Goal: Obtain resource: Obtain resource

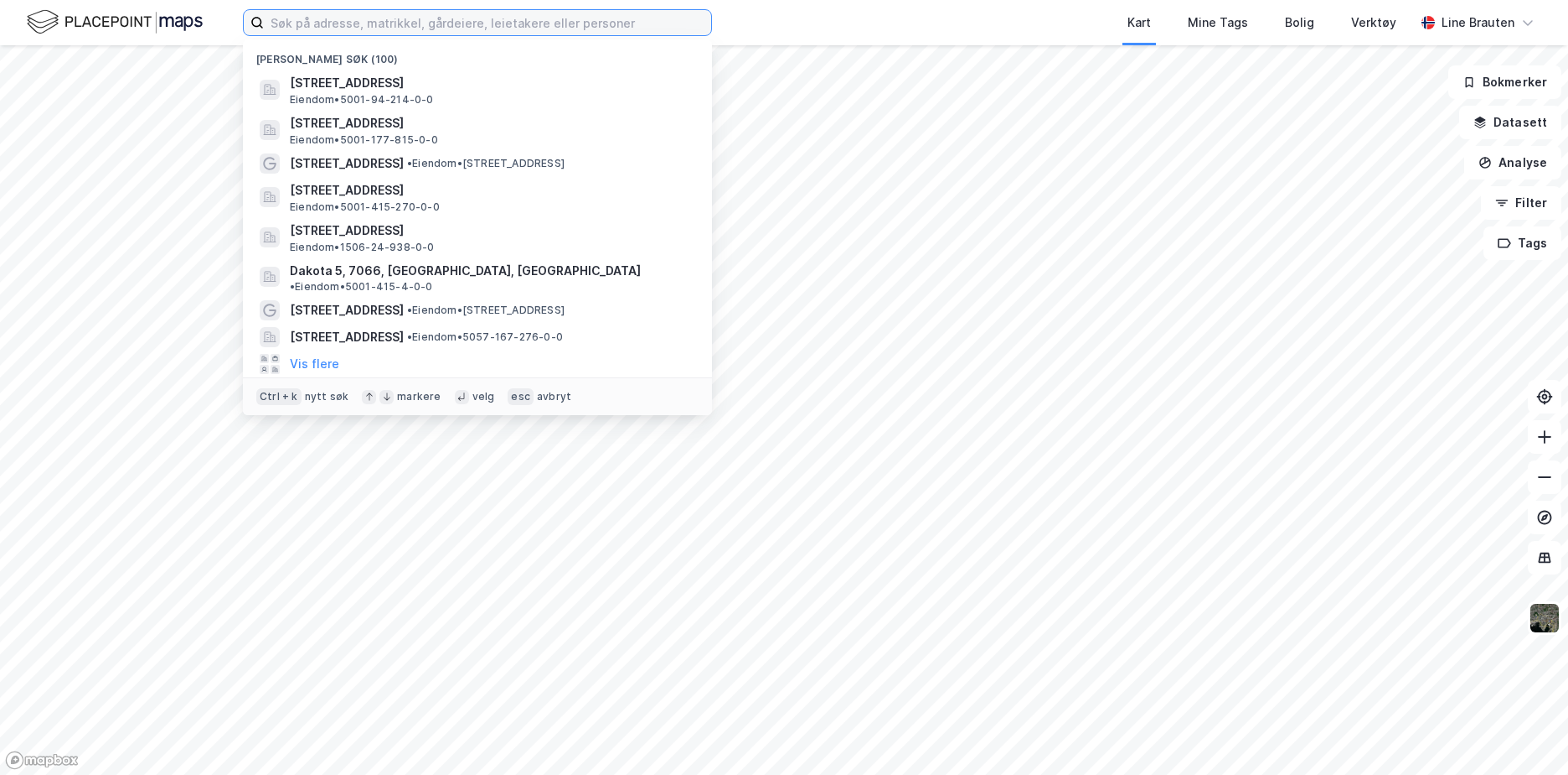
click at [509, 14] on input at bounding box center [487, 22] width 448 height 25
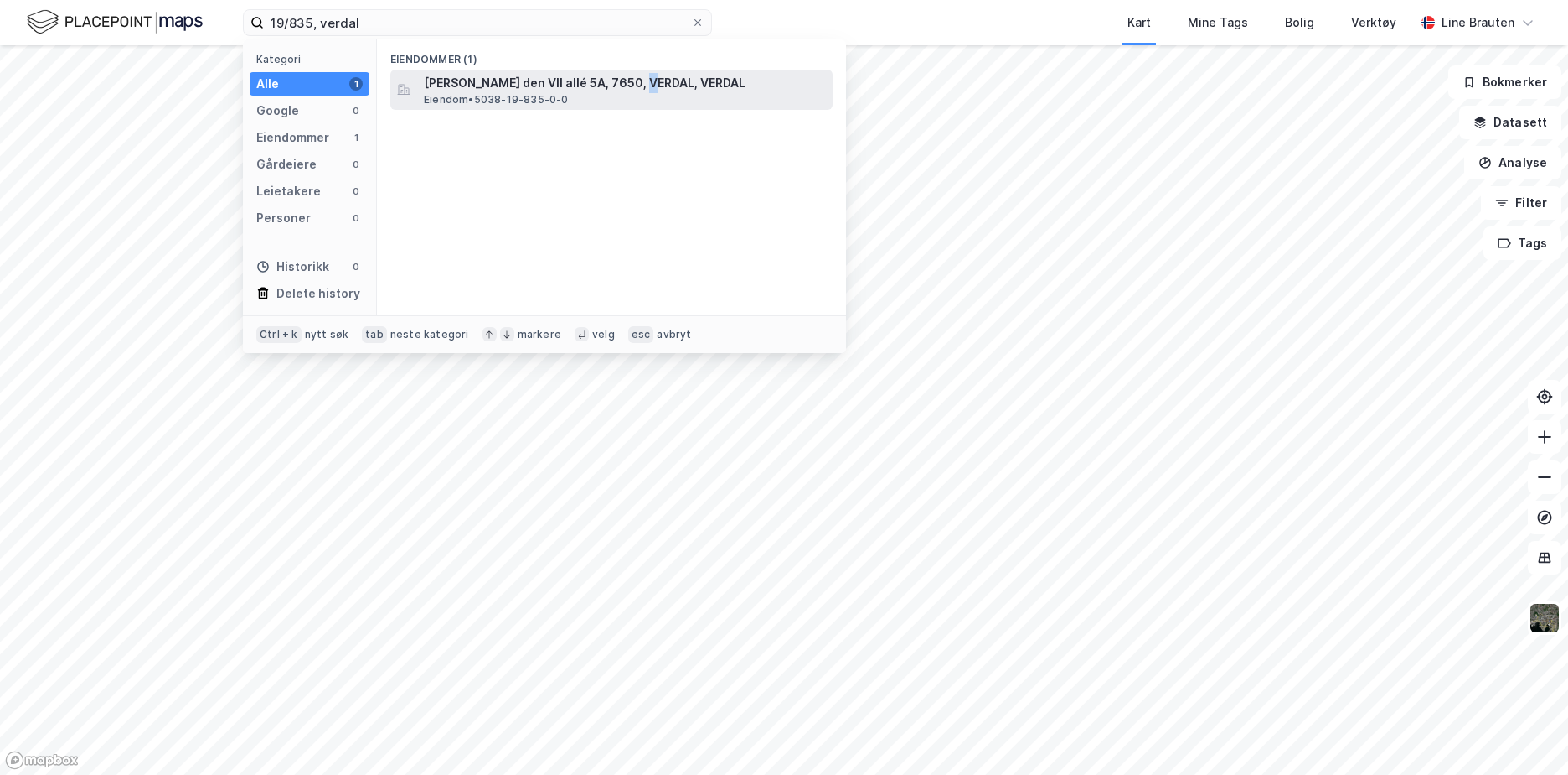
click at [643, 73] on div "[PERSON_NAME] den VII allé 5A, 7650, VERDAL, VERDAL Eiendom • 5038-19-835-0-0" at bounding box center [611, 89] width 443 height 41
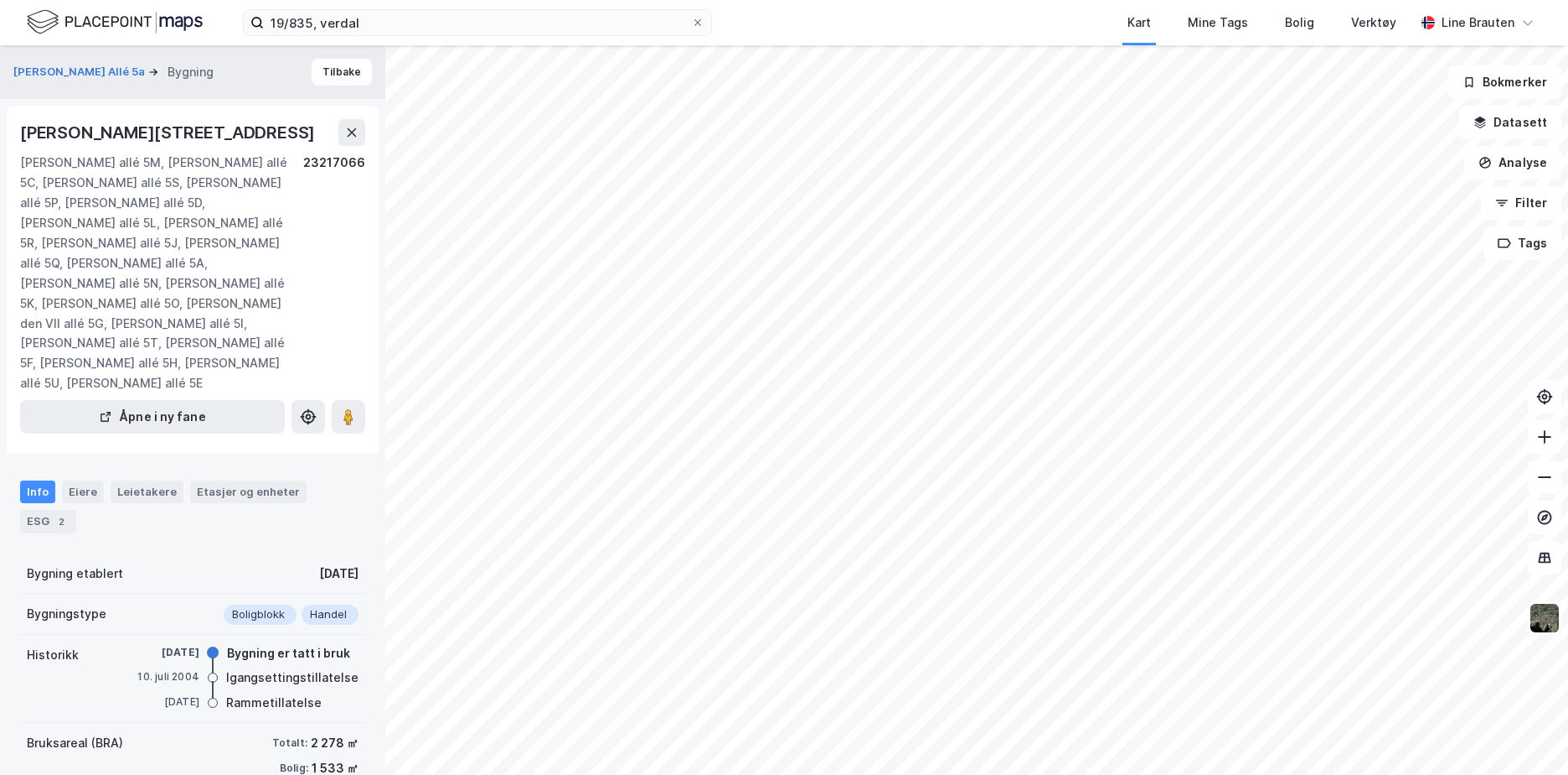
scroll to position [84, 0]
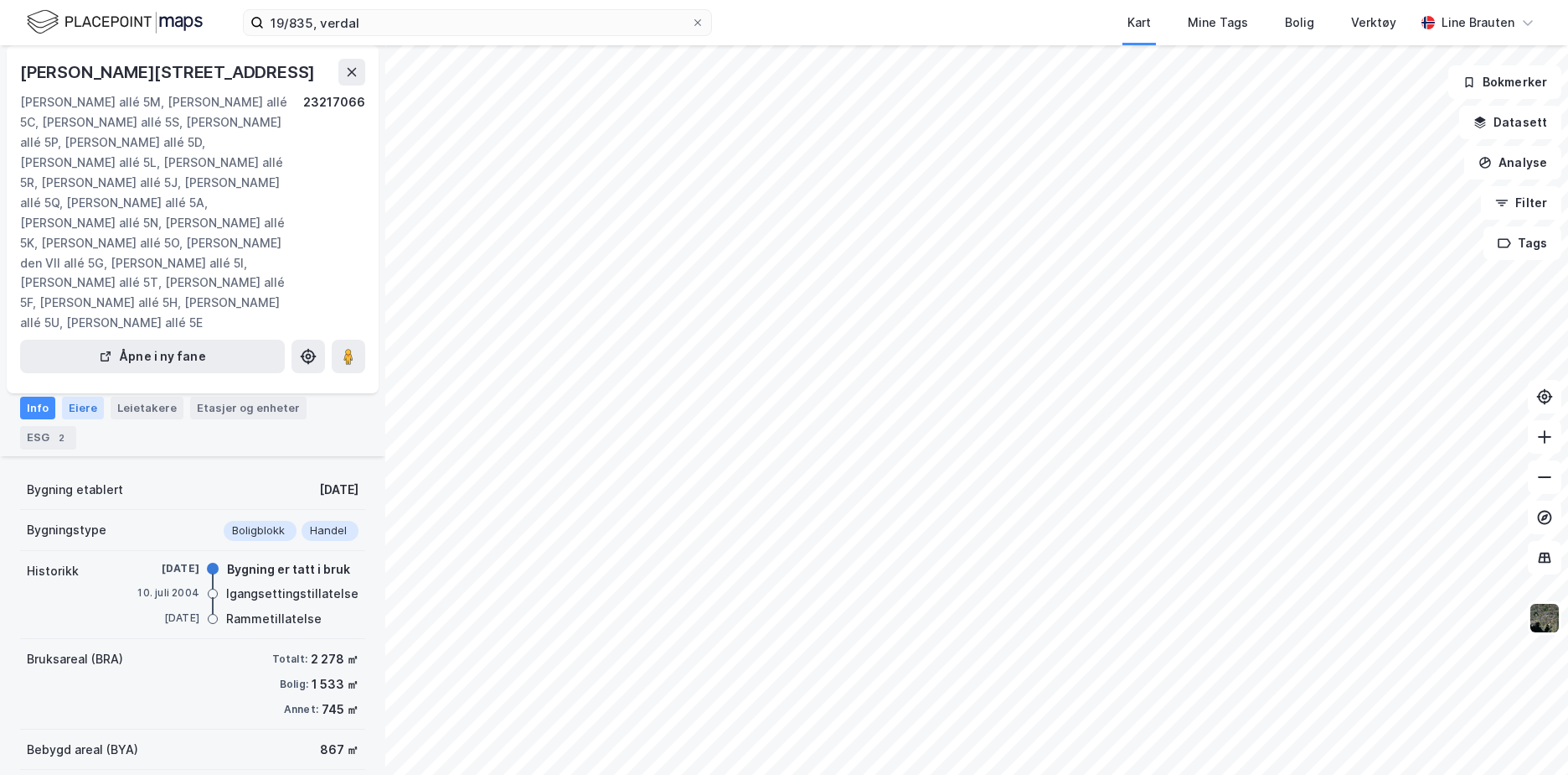
click at [84, 396] on div "Eiere" at bounding box center [83, 407] width 42 height 22
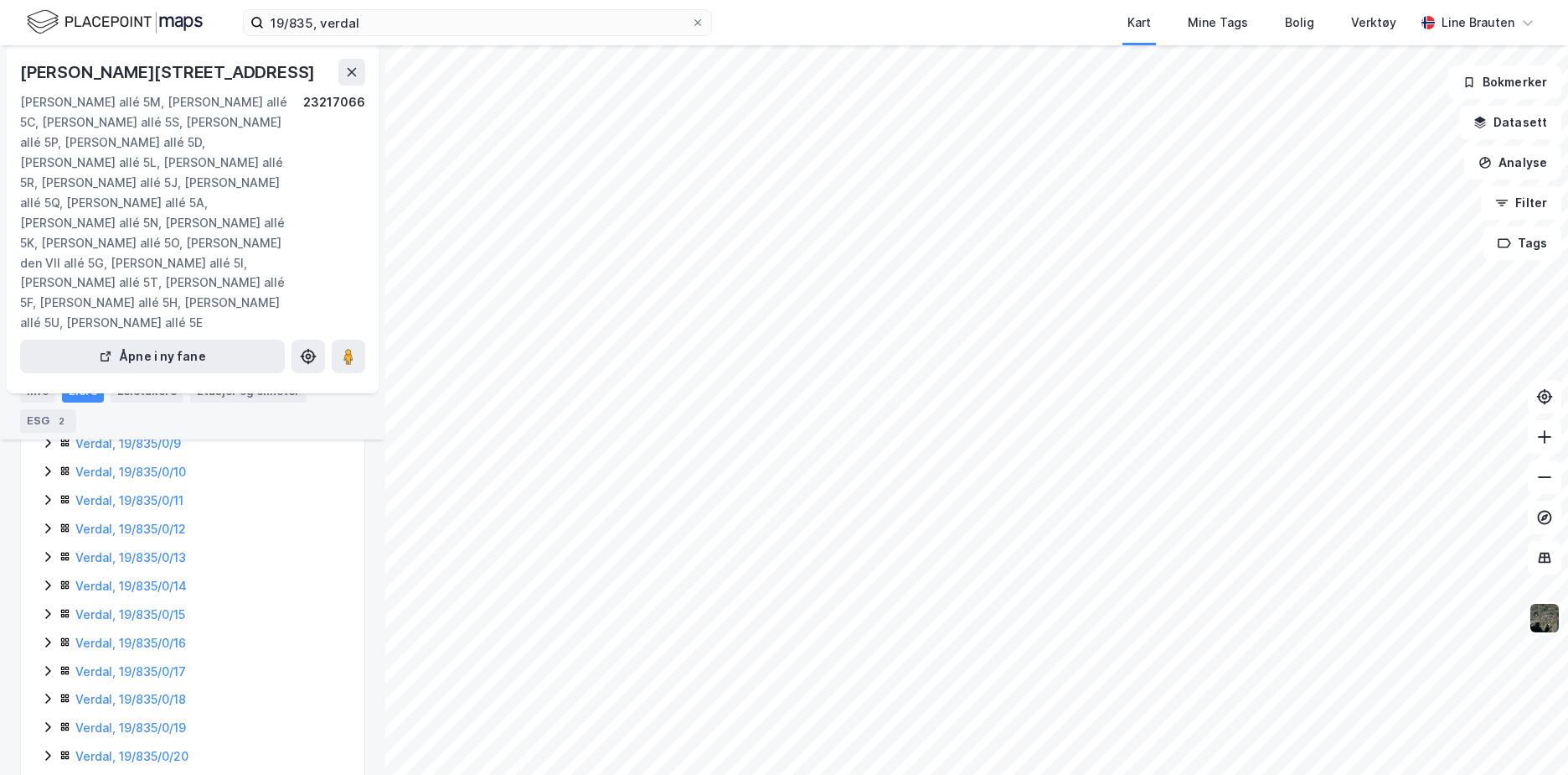
scroll to position [451, 0]
click at [167, 749] on link "Verdal, 19/835/0/21" at bounding box center [131, 756] width 111 height 14
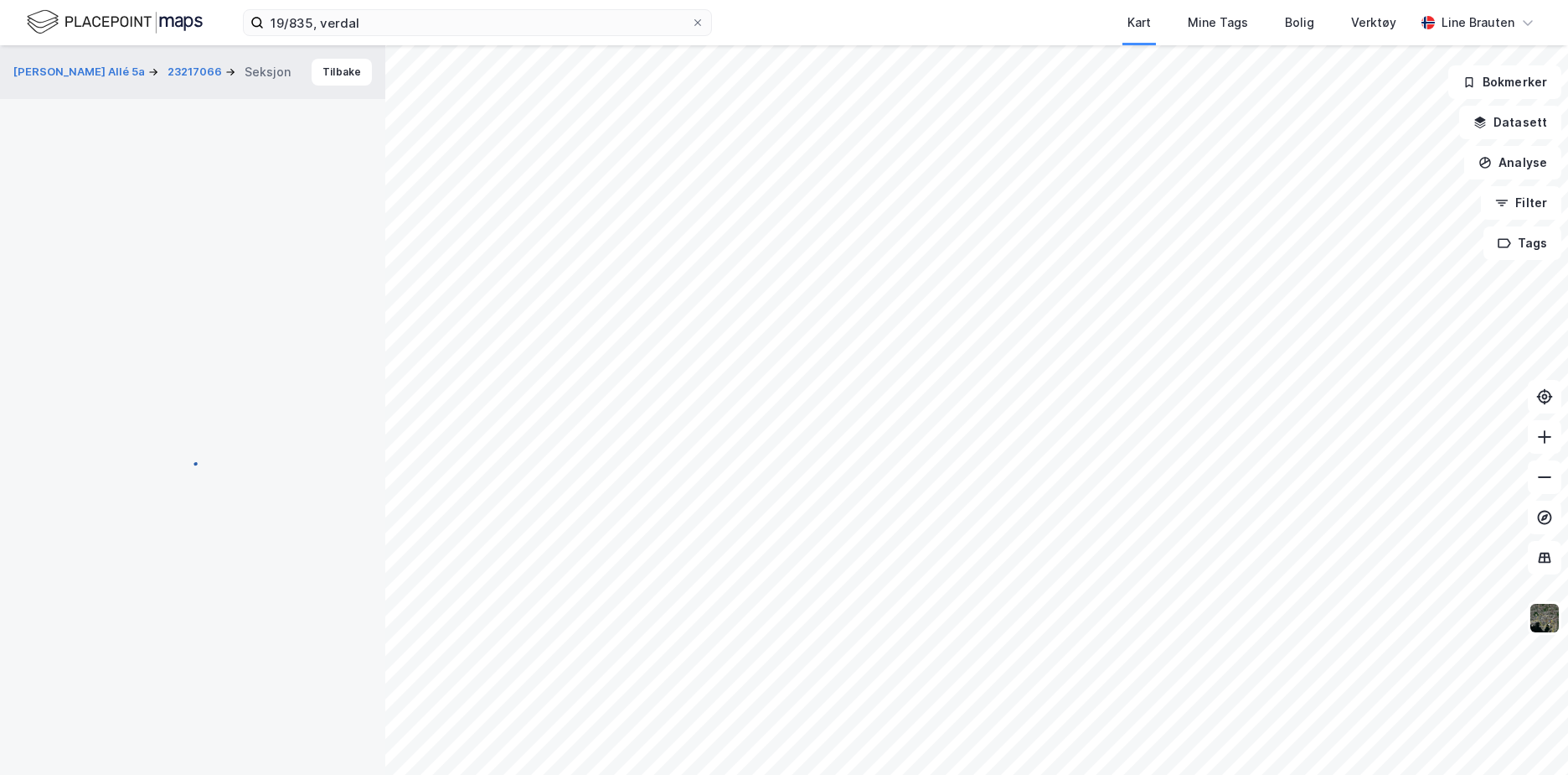
scroll to position [209, 0]
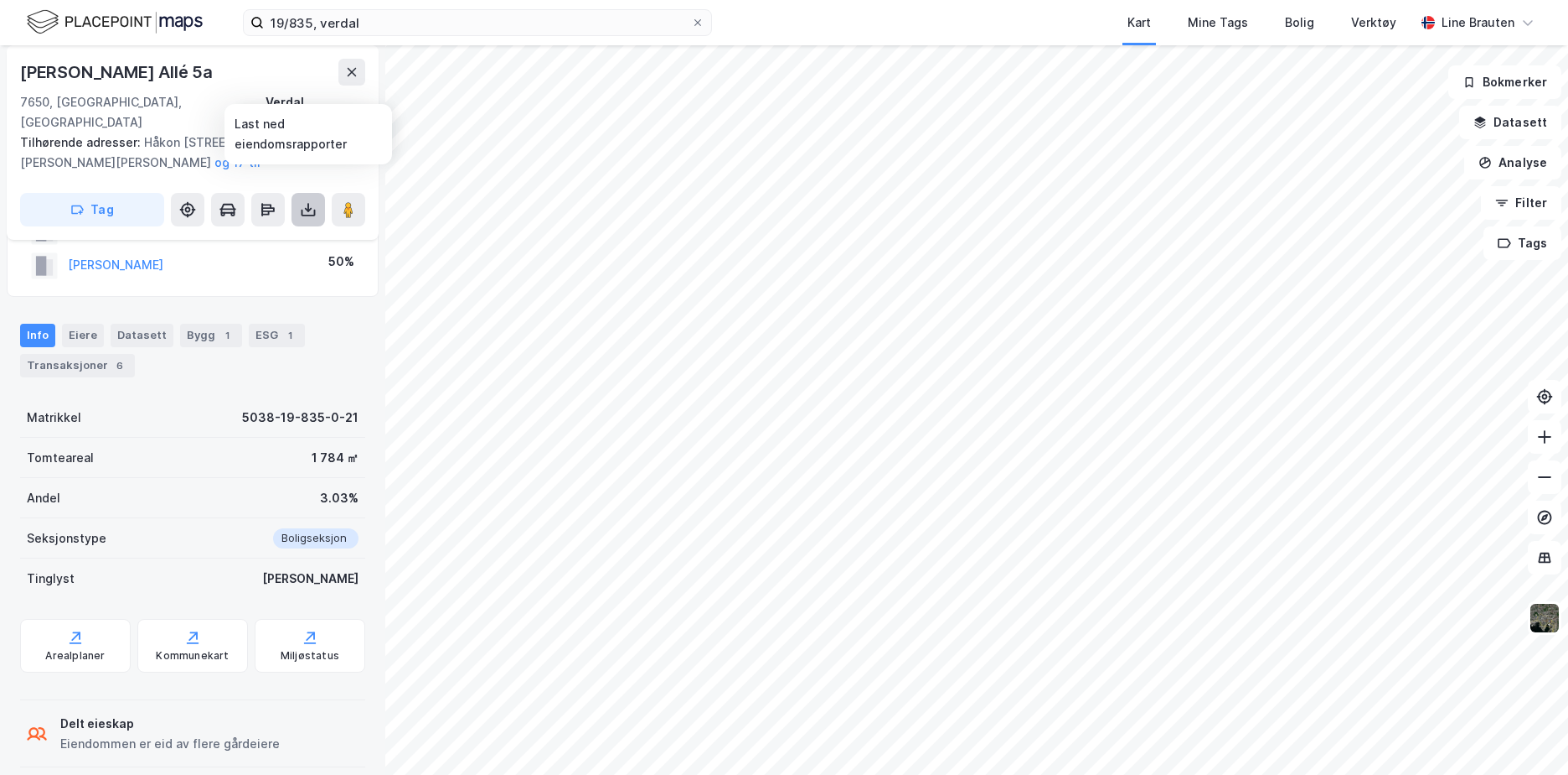
click at [307, 201] on icon at bounding box center [308, 209] width 17 height 17
click at [274, 237] on div "Last ned grunnbok" at bounding box center [225, 244] width 97 height 14
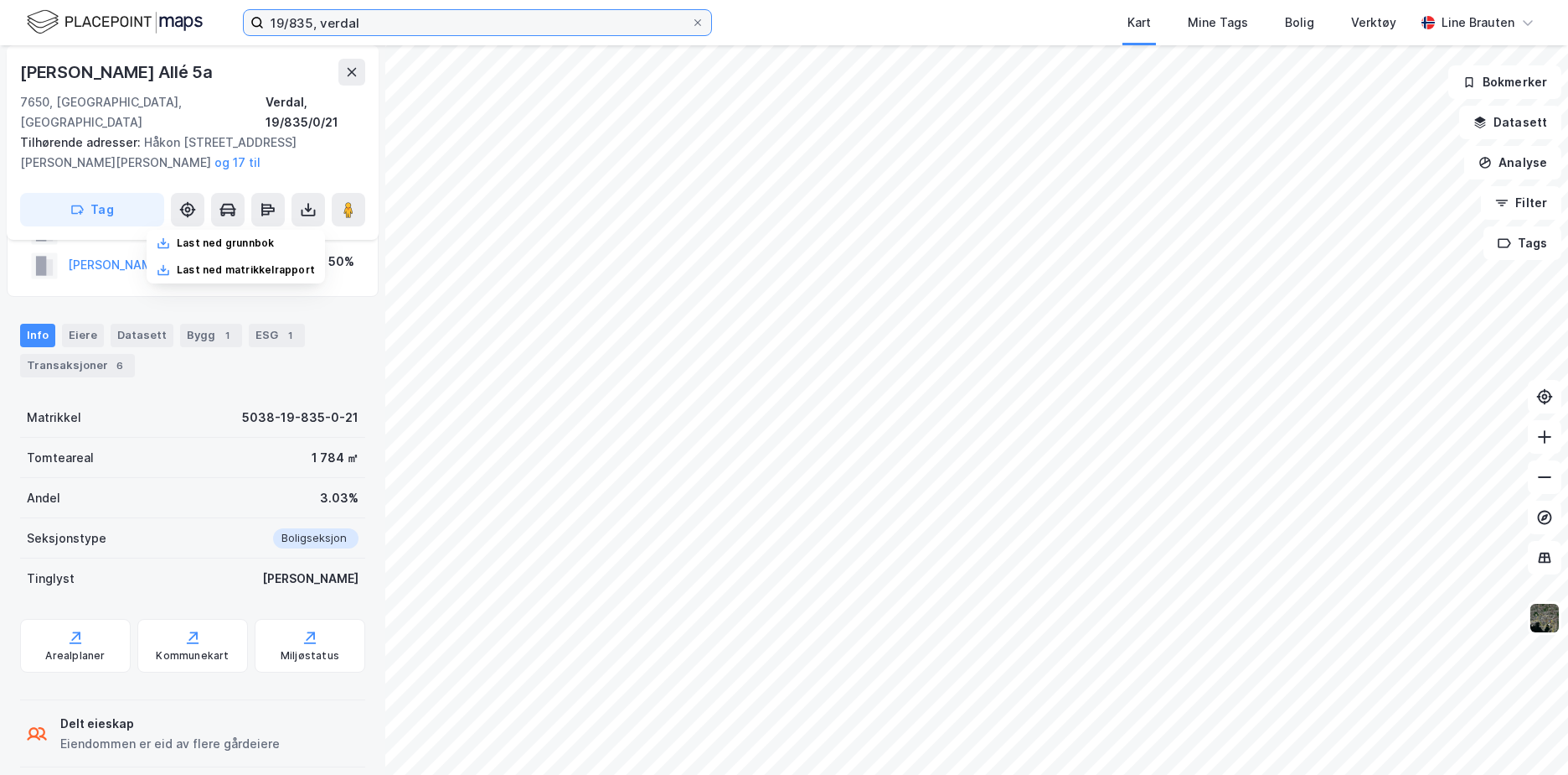
click at [377, 18] on input "19/835, verdal" at bounding box center [476, 22] width 427 height 25
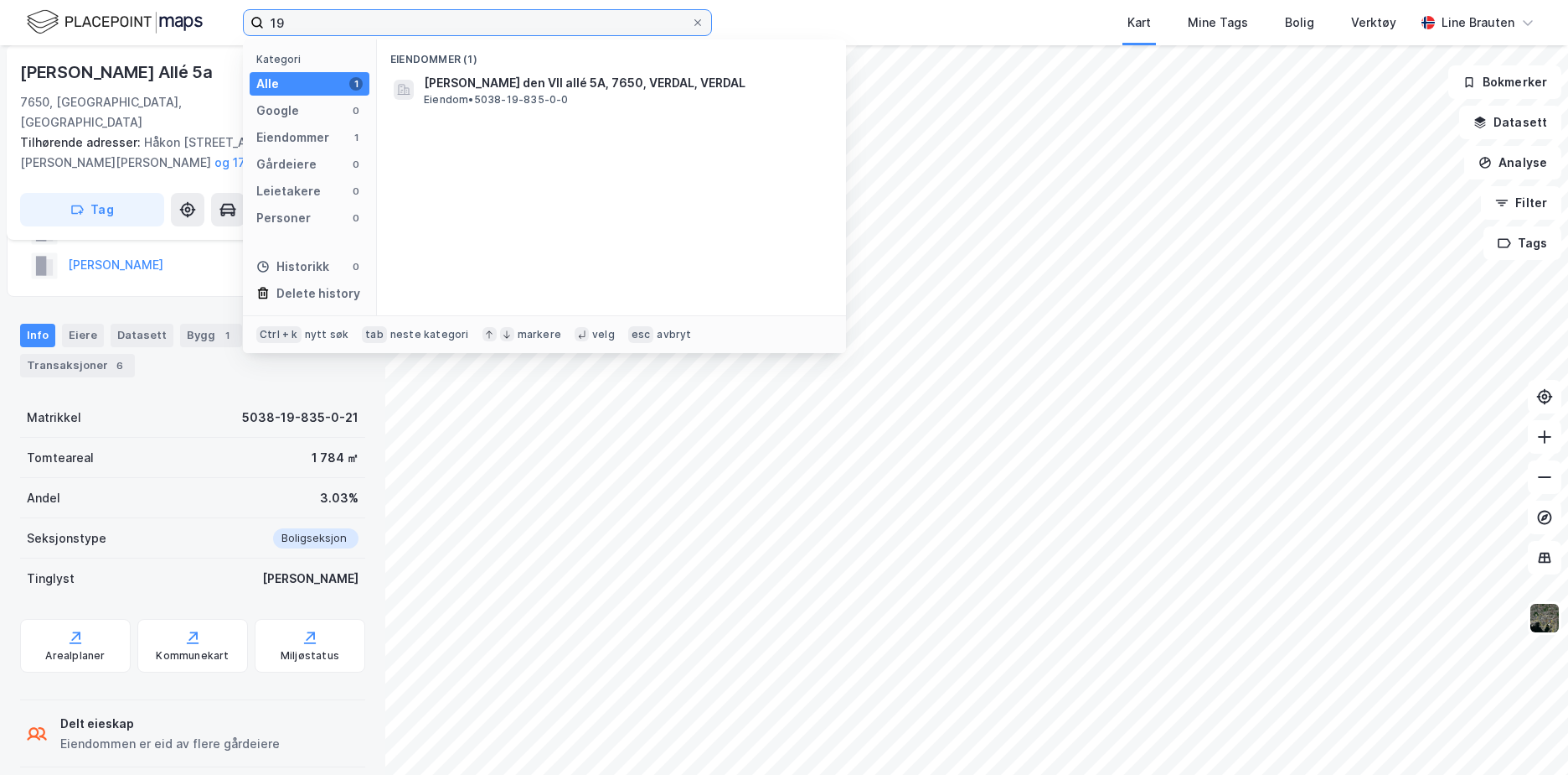
type input "1"
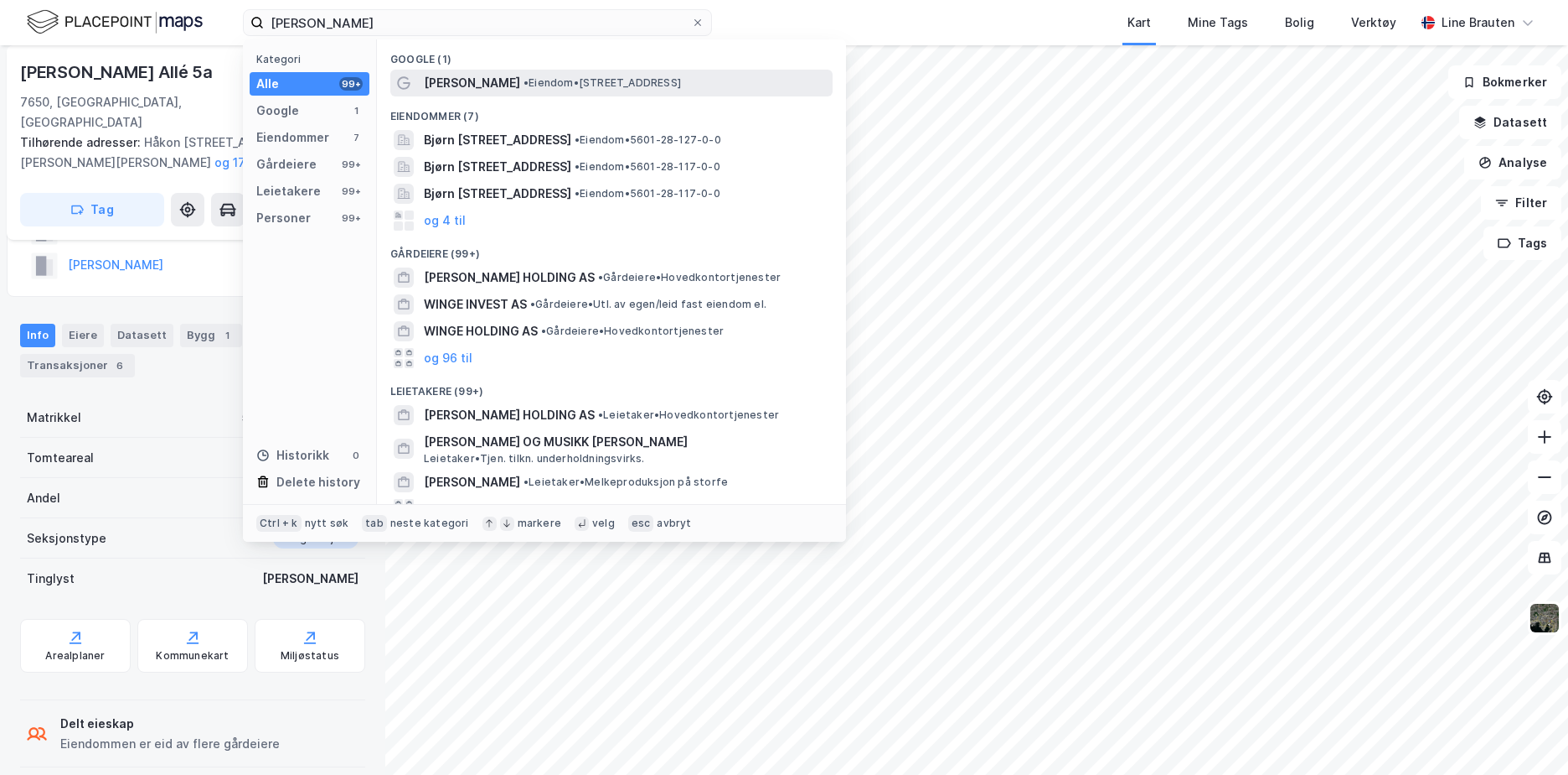
click at [458, 73] on span "[PERSON_NAME]" at bounding box center [471, 83] width 96 height 20
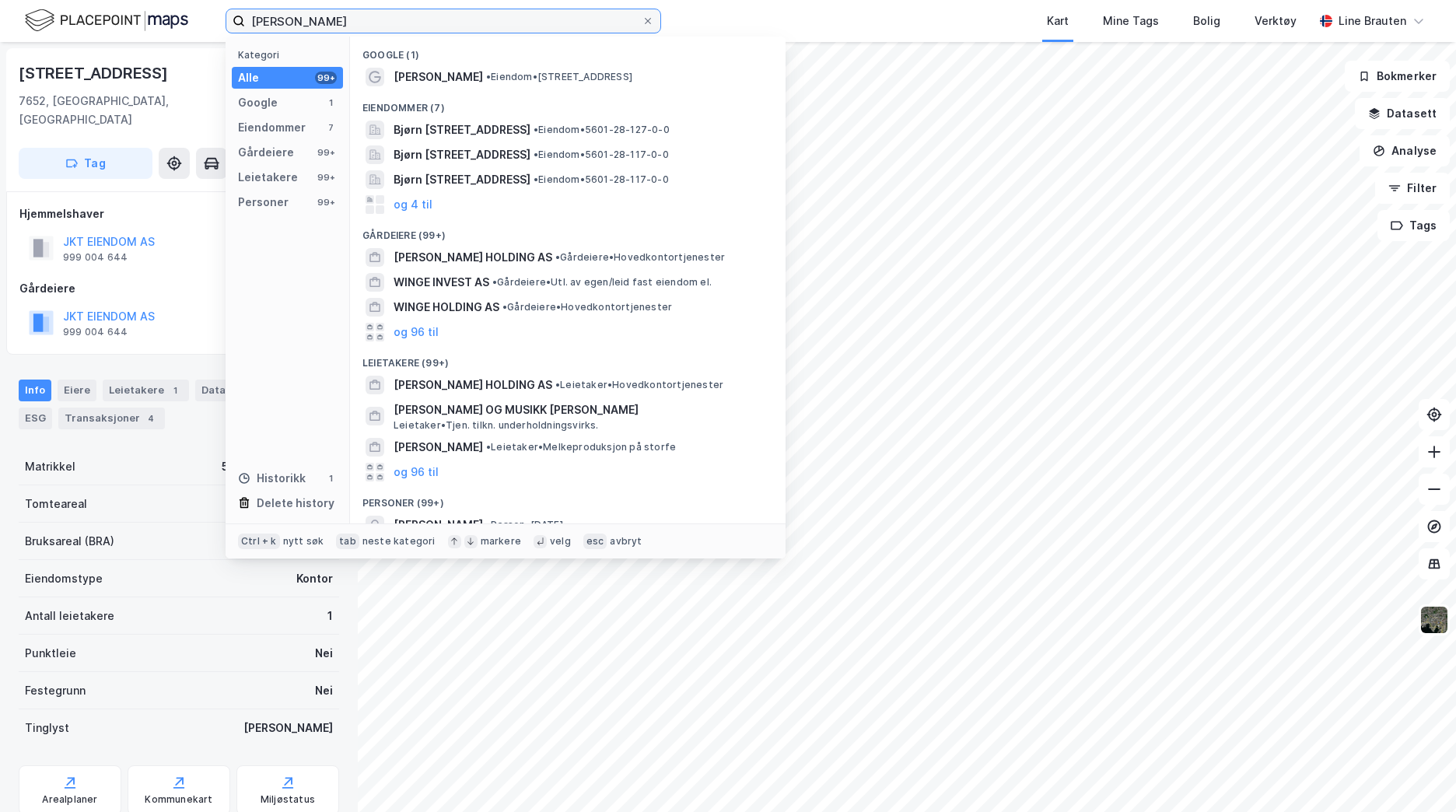
click at [408, 20] on input "[PERSON_NAME]" at bounding box center [442, 20] width 396 height 23
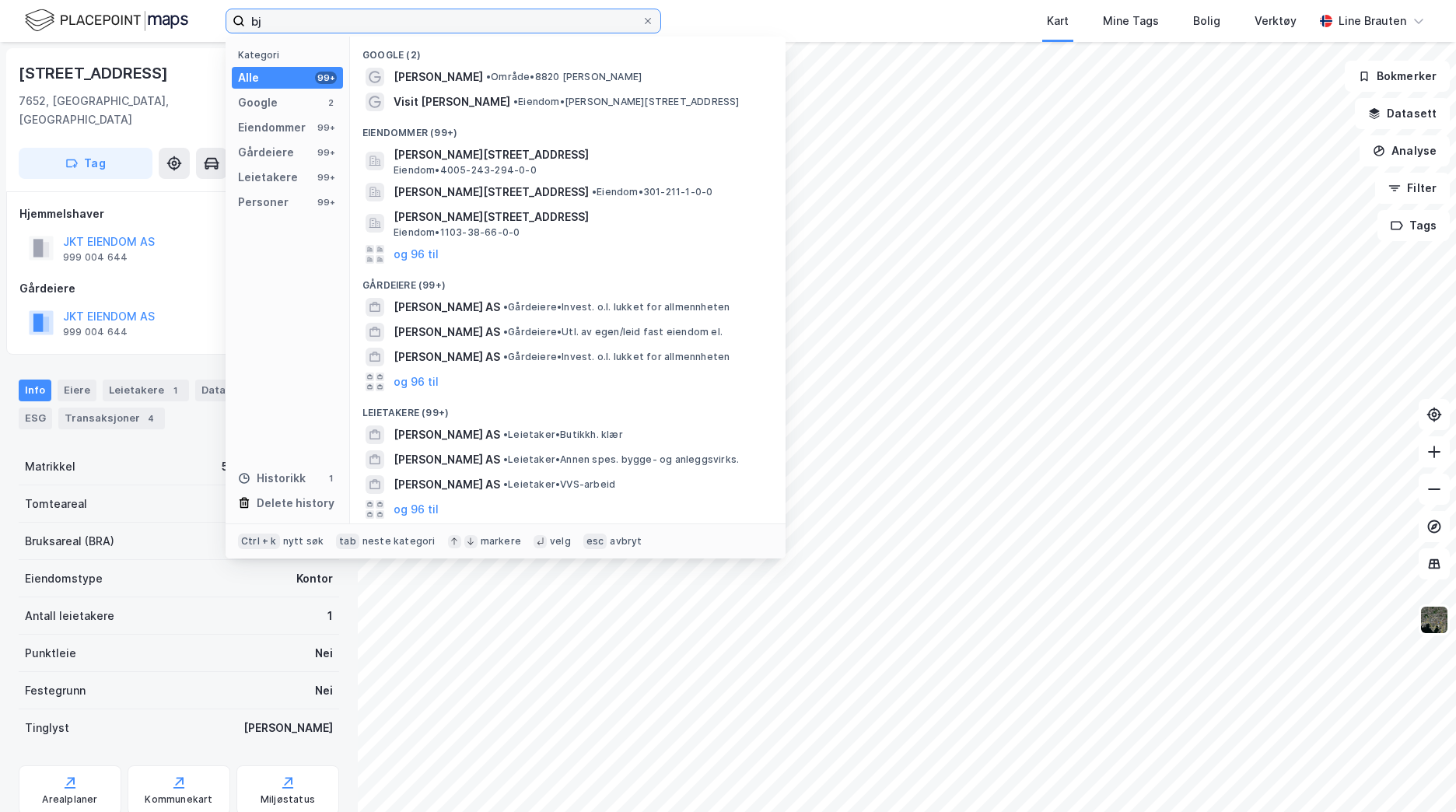
type input "b"
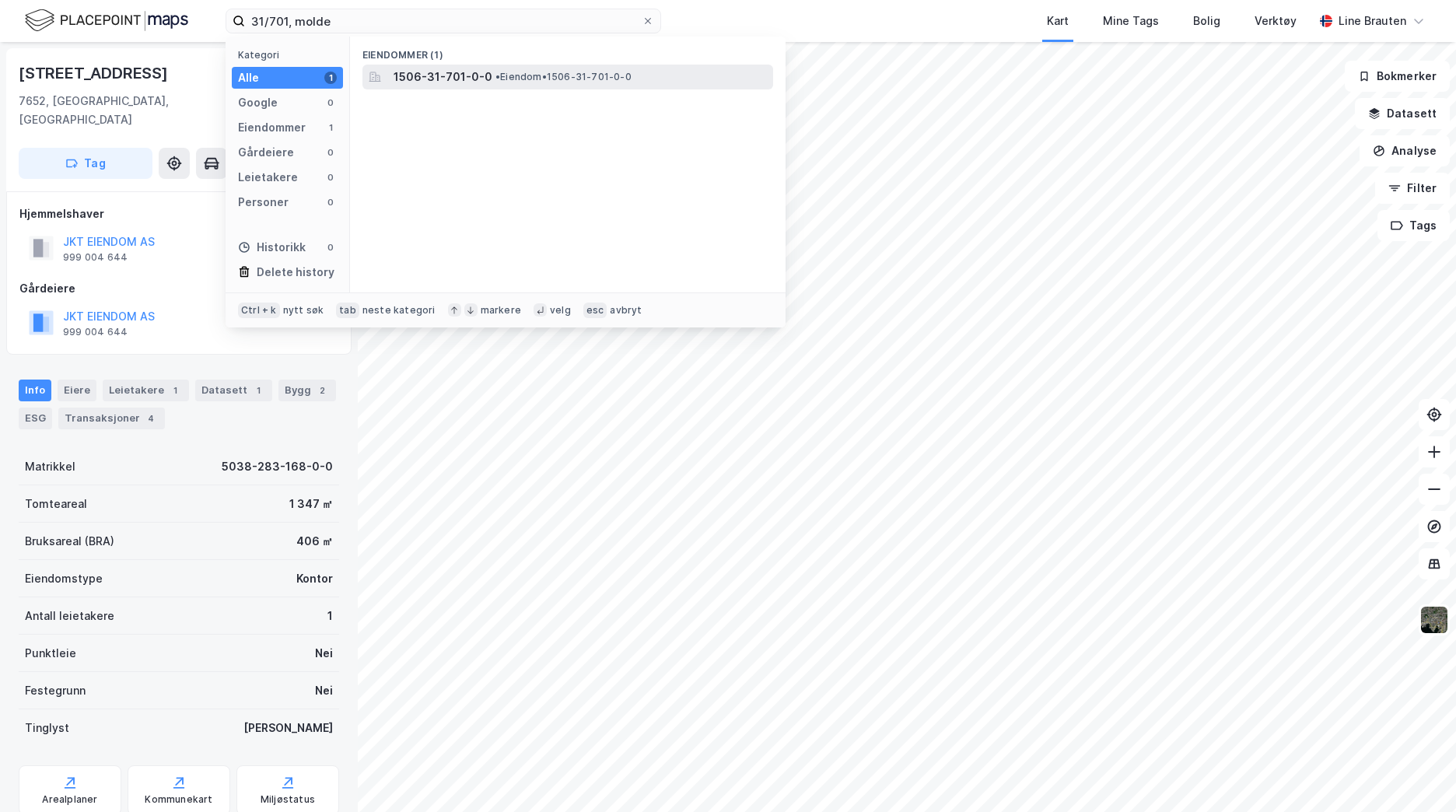
click at [462, 74] on span "1506-31-701-0-0" at bounding box center [442, 77] width 98 height 18
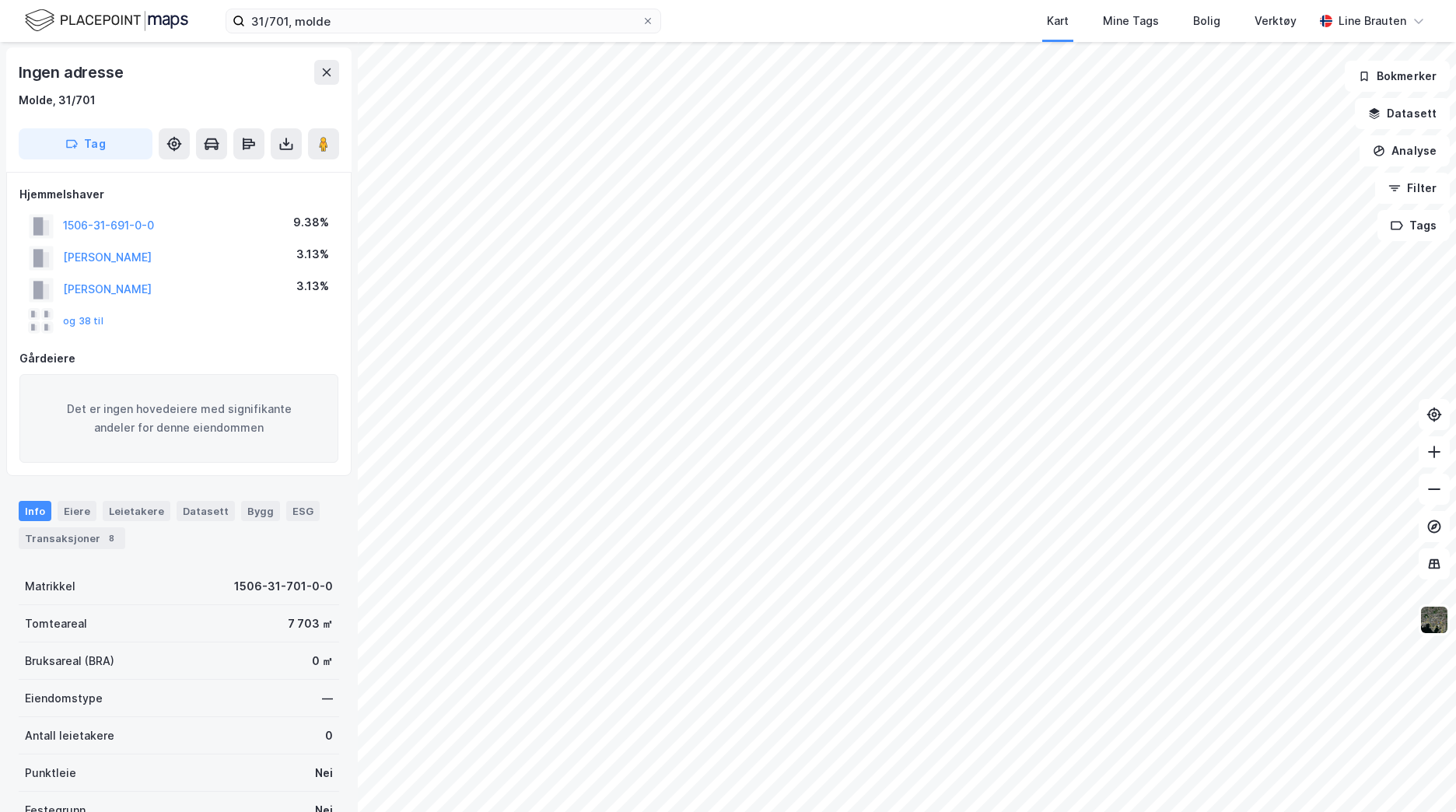
scroll to position [78, 0]
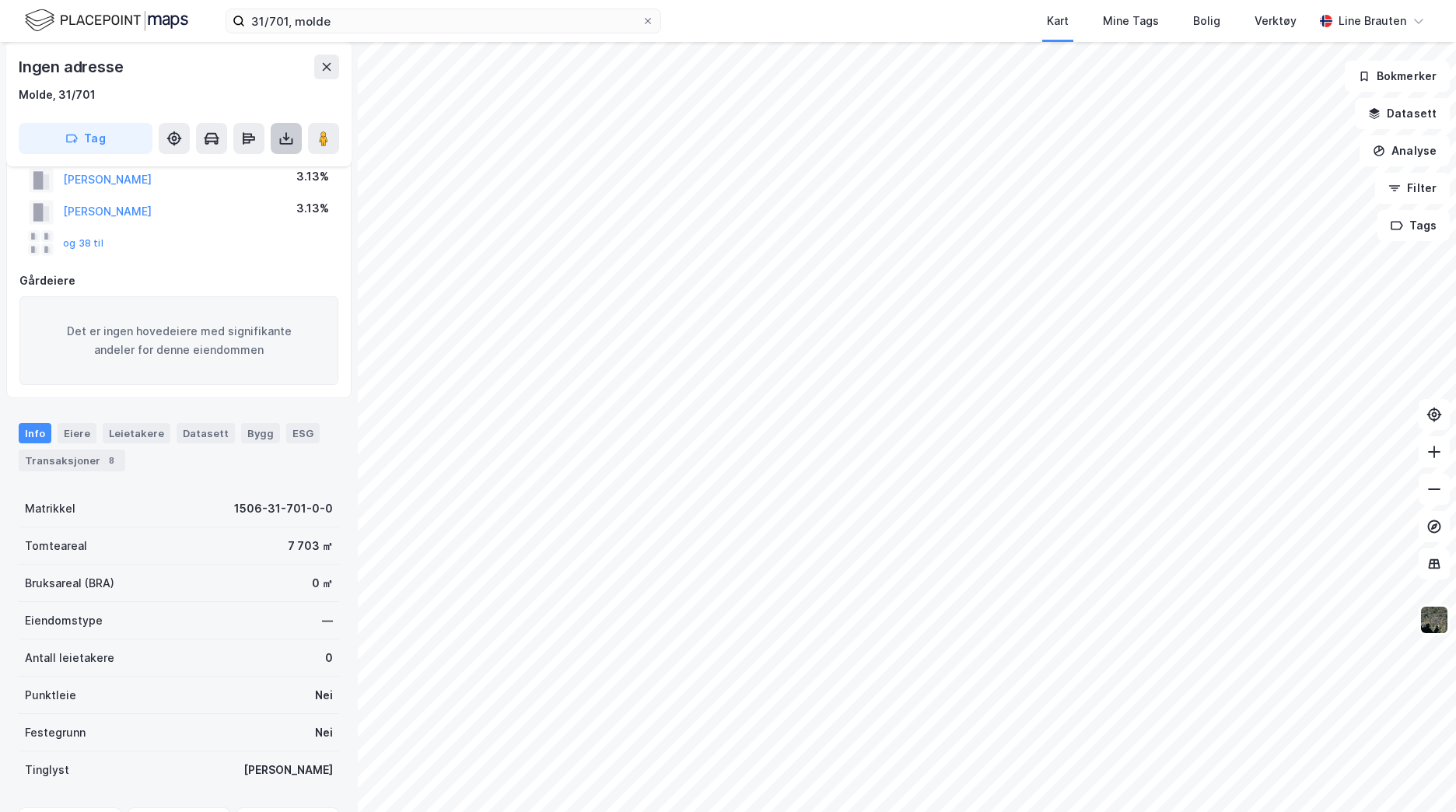
click at [281, 137] on icon at bounding box center [286, 138] width 16 height 16
click at [281, 139] on icon at bounding box center [286, 142] width 13 height 6
click at [254, 171] on div "Last ned grunnbok" at bounding box center [209, 170] width 90 height 13
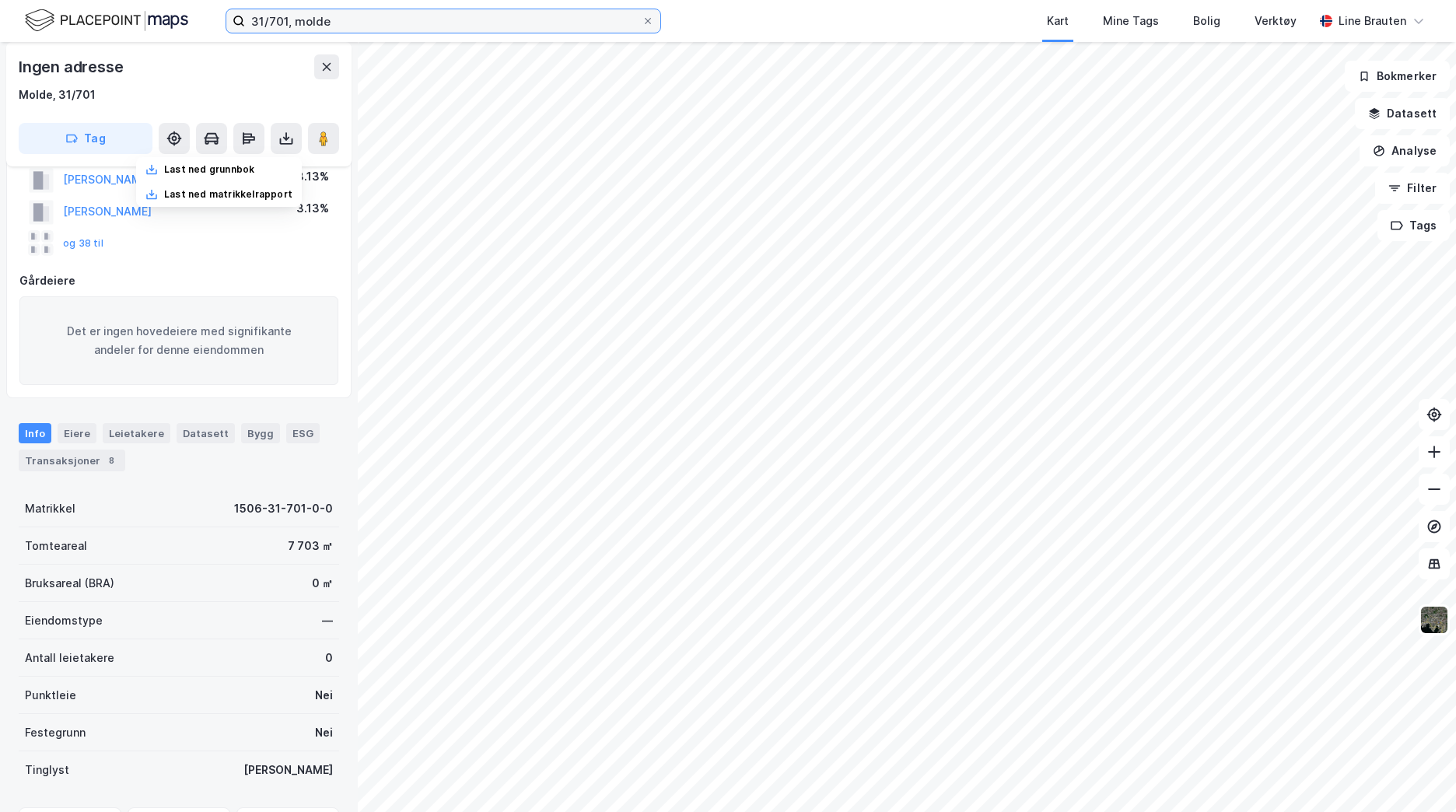
click at [291, 17] on input "31/701, molde" at bounding box center [442, 20] width 396 height 23
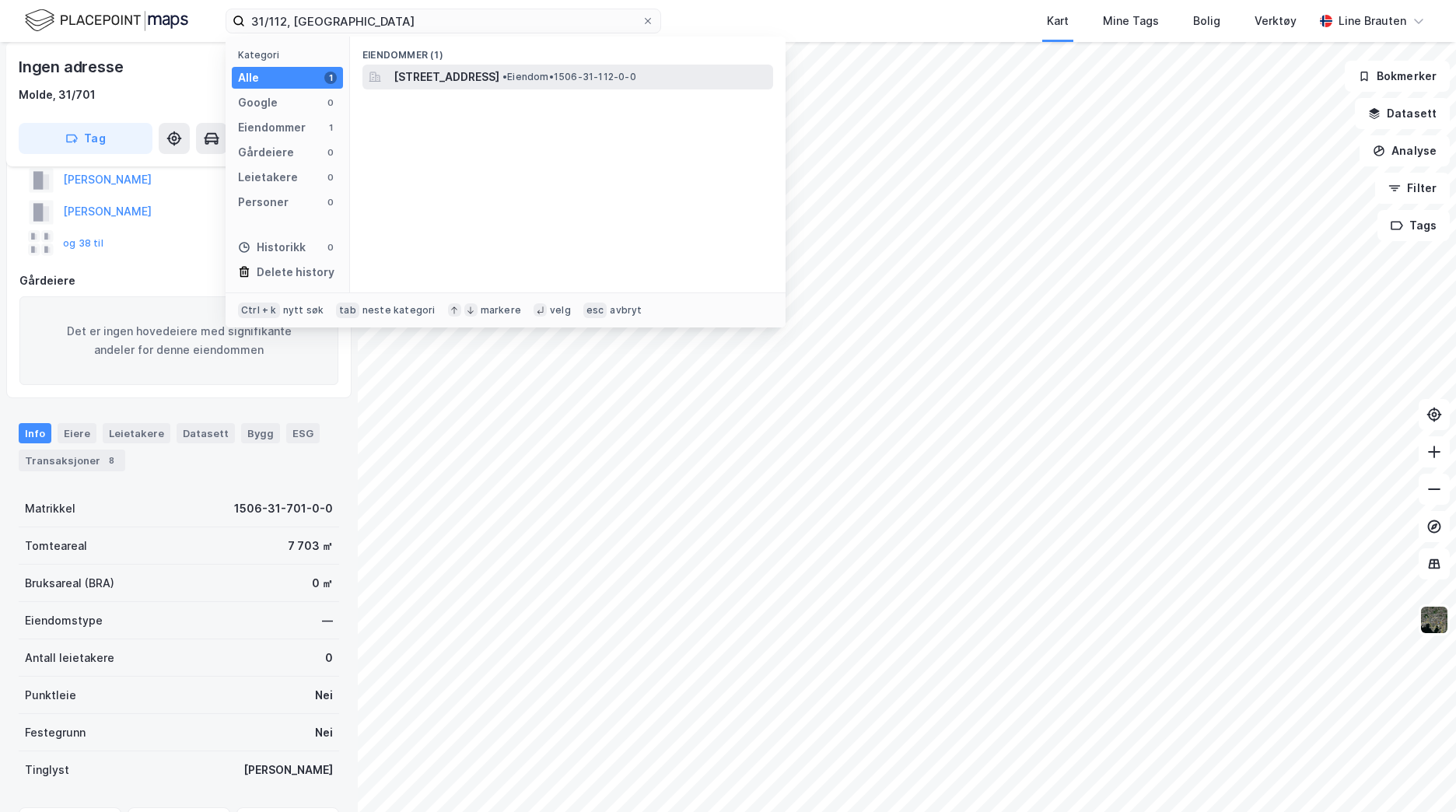
click at [457, 74] on span "[STREET_ADDRESS]" at bounding box center [446, 77] width 106 height 18
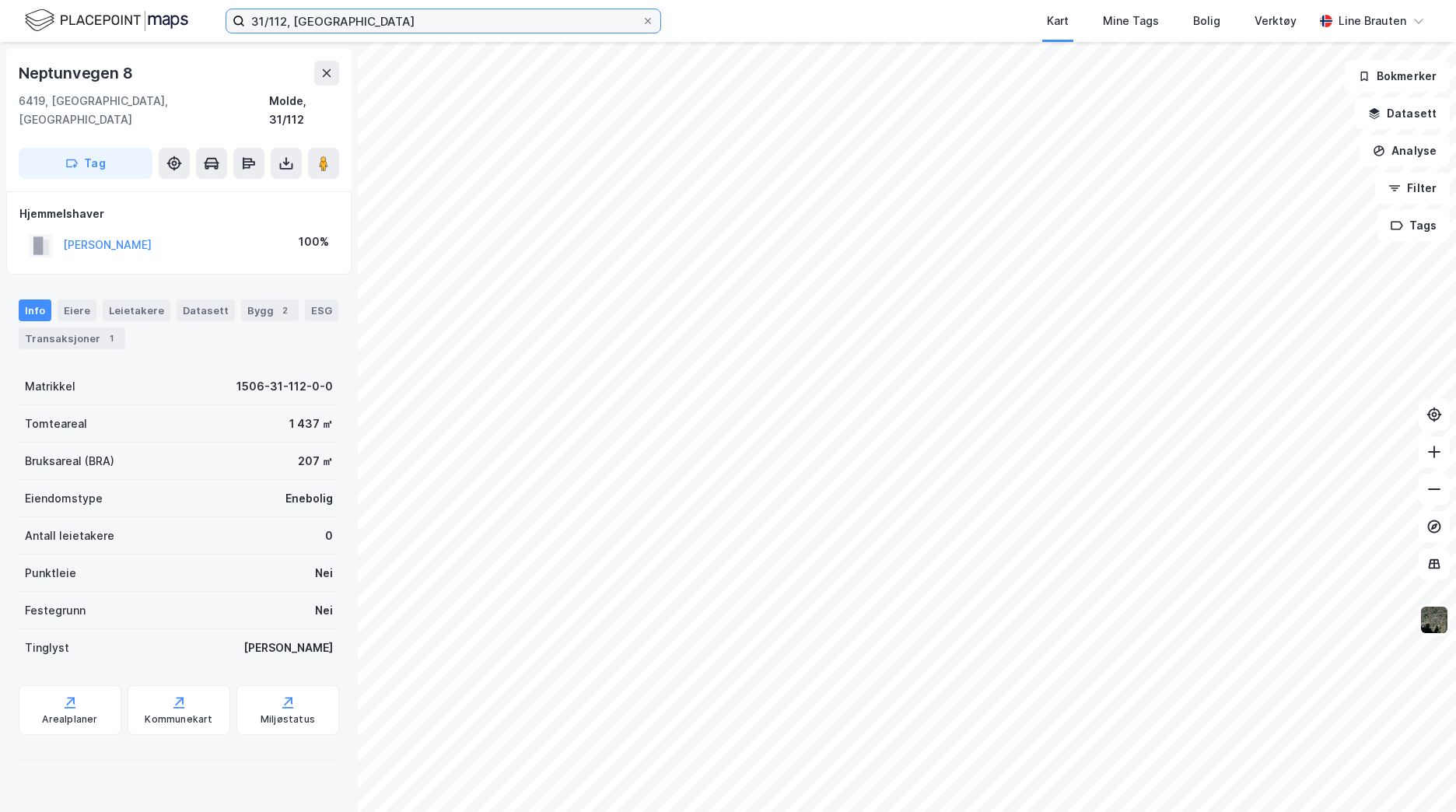
click at [263, 22] on input "31/112, [GEOGRAPHIC_DATA]" at bounding box center [442, 20] width 396 height 23
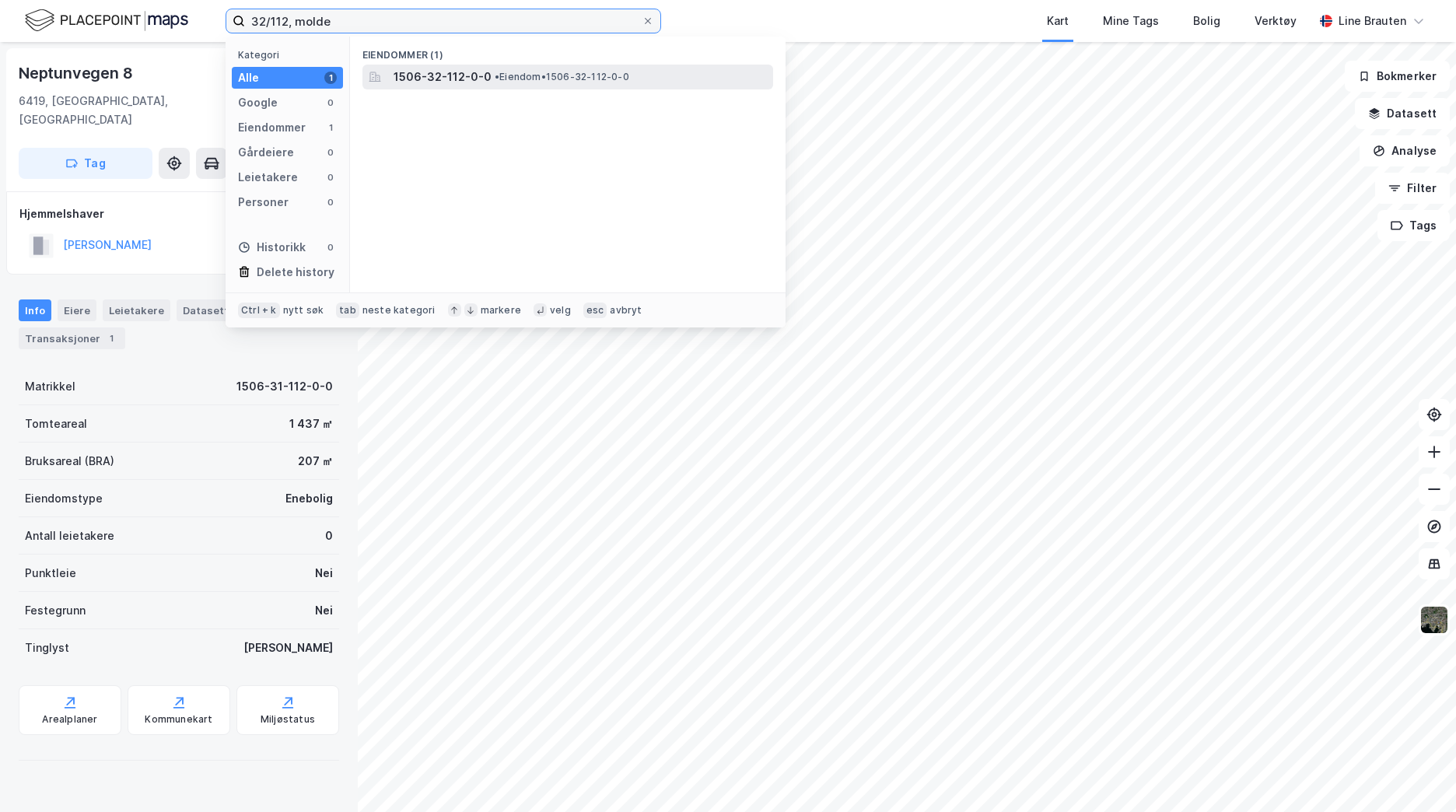
type input "32/112, molde"
click at [418, 82] on span "1506-32-112-0-0" at bounding box center [442, 77] width 98 height 18
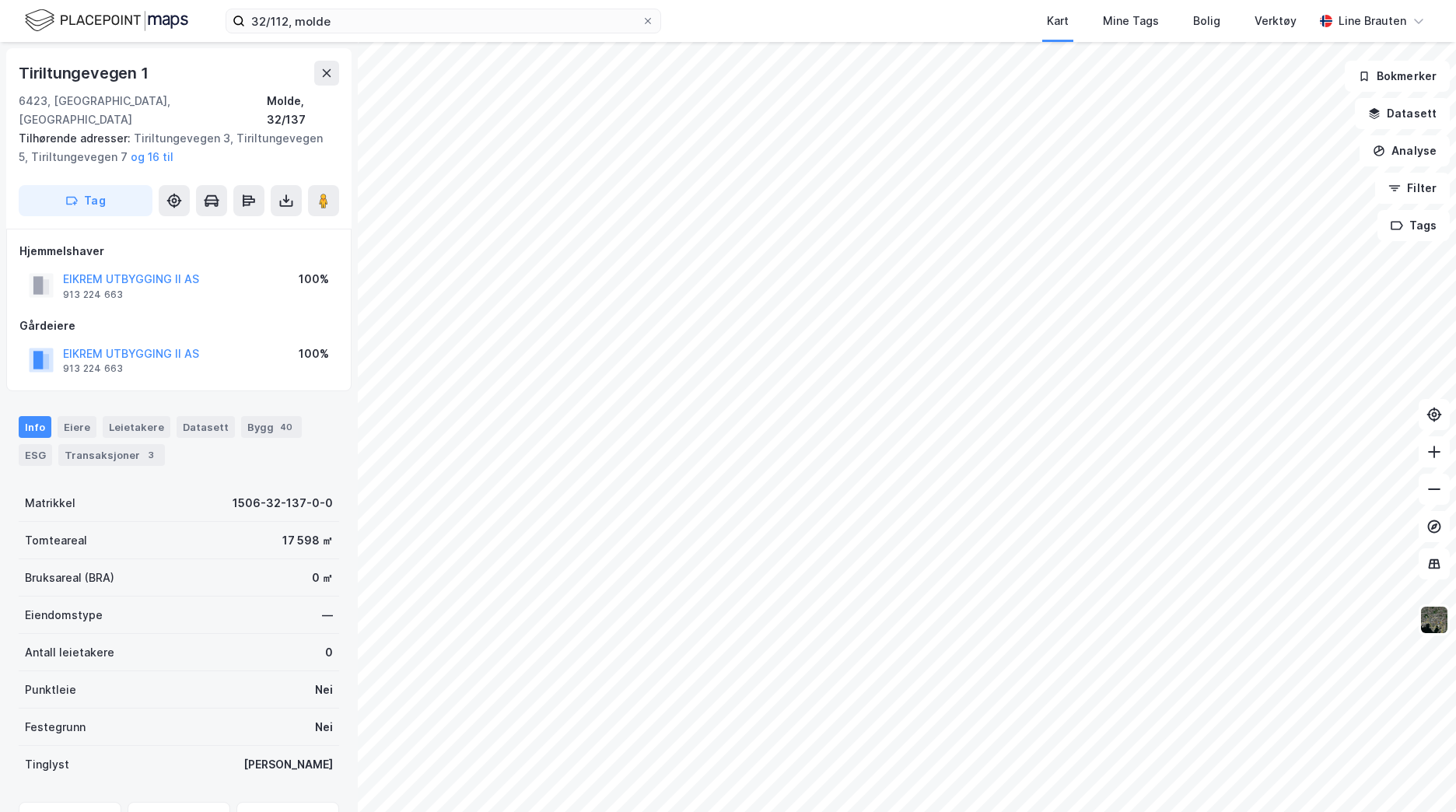
scroll to position [2, 0]
